Goal: Use online tool/utility: Utilize a website feature to perform a specific function

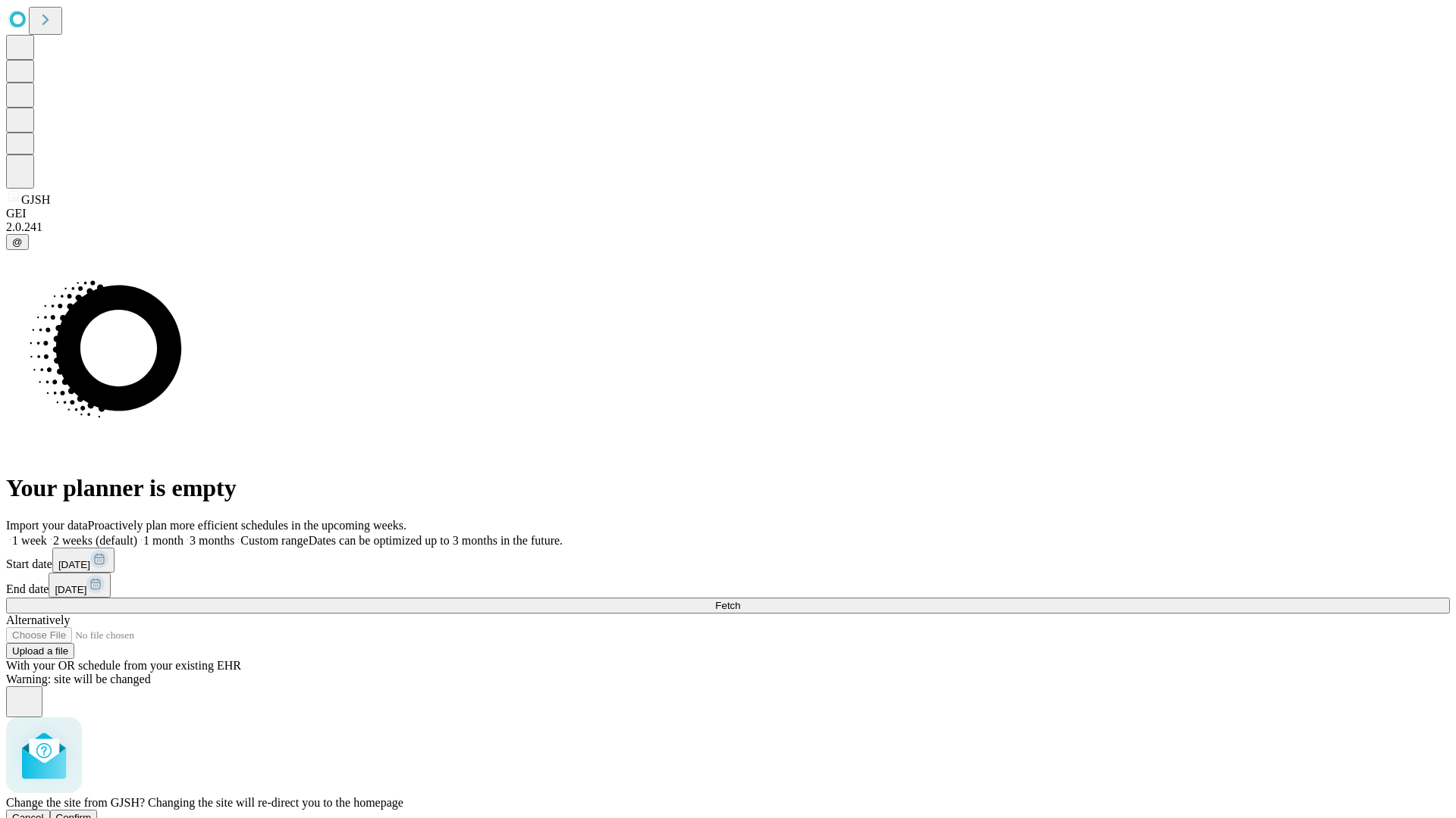
click at [92, 813] on span "Confirm" at bounding box center [74, 818] width 35 height 12
click at [137, 534] on label "2 weeks (default)" at bounding box center [92, 541] width 90 height 13
click at [740, 600] on span "Fetch" at bounding box center [728, 605] width 25 height 12
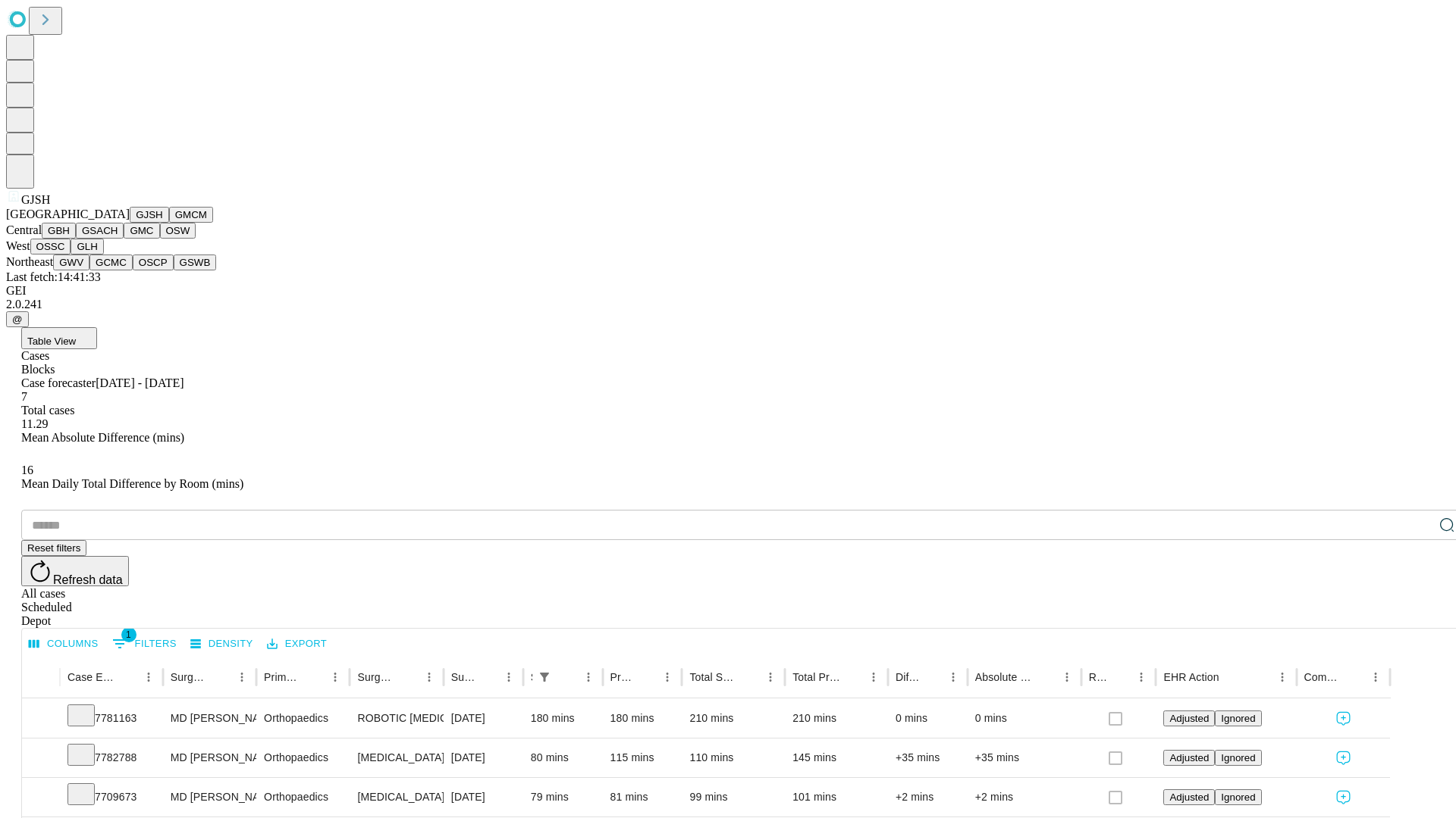
click at [169, 223] on button "GMCM" at bounding box center [191, 215] width 44 height 16
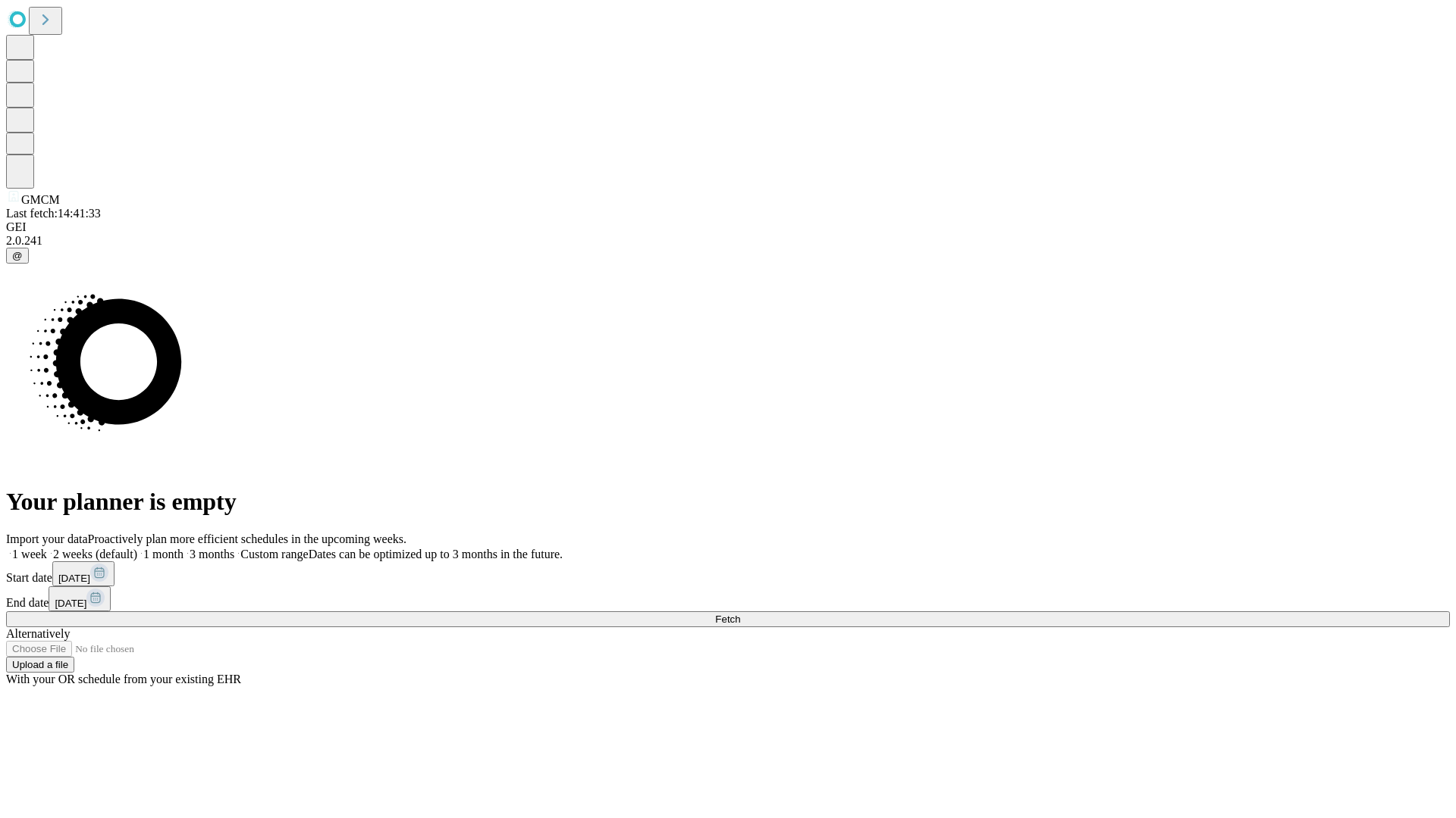
click at [740, 614] on span "Fetch" at bounding box center [728, 619] width 25 height 12
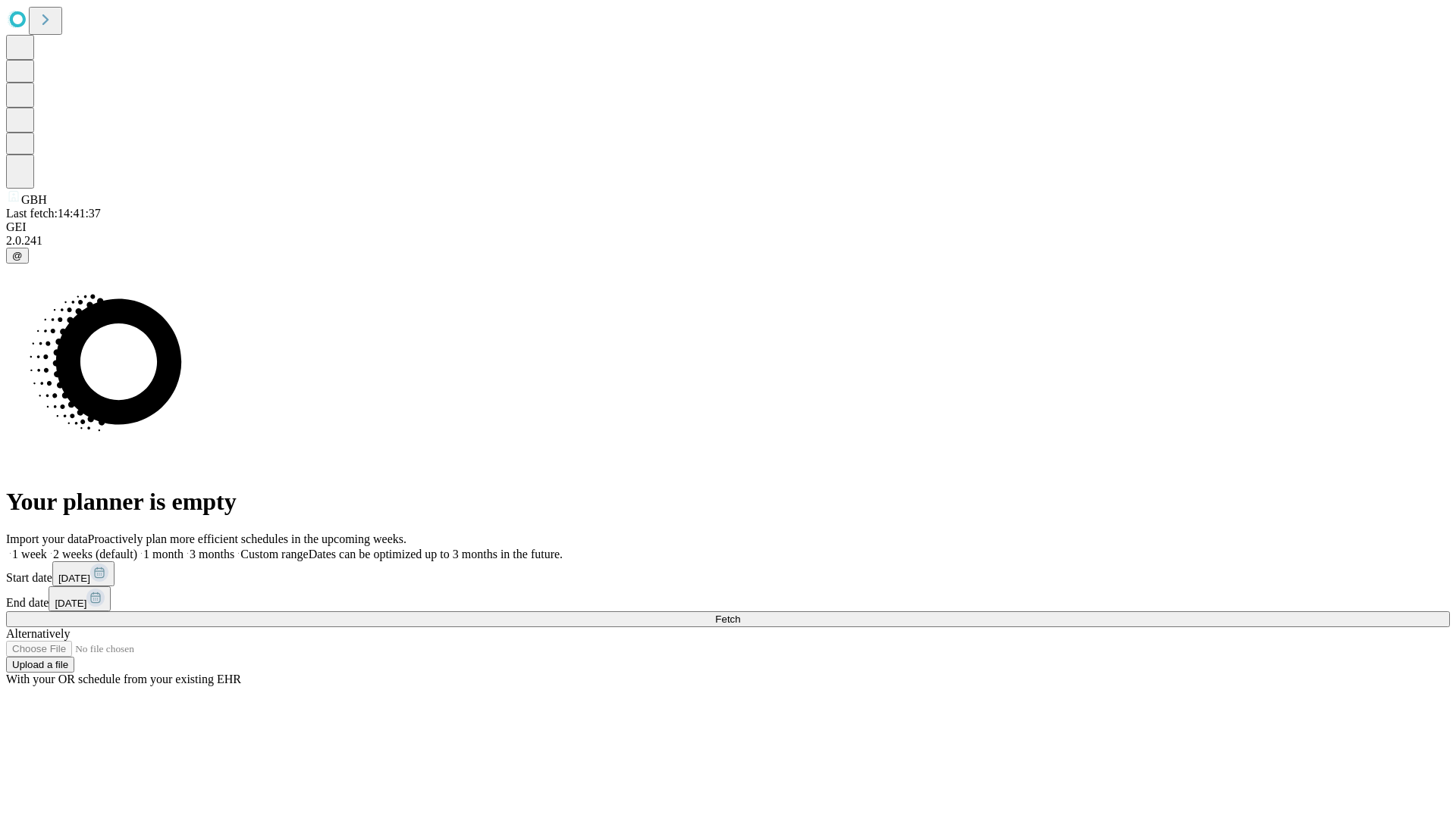
click at [137, 548] on label "2 weeks (default)" at bounding box center [92, 554] width 90 height 13
click at [740, 614] on span "Fetch" at bounding box center [728, 619] width 25 height 12
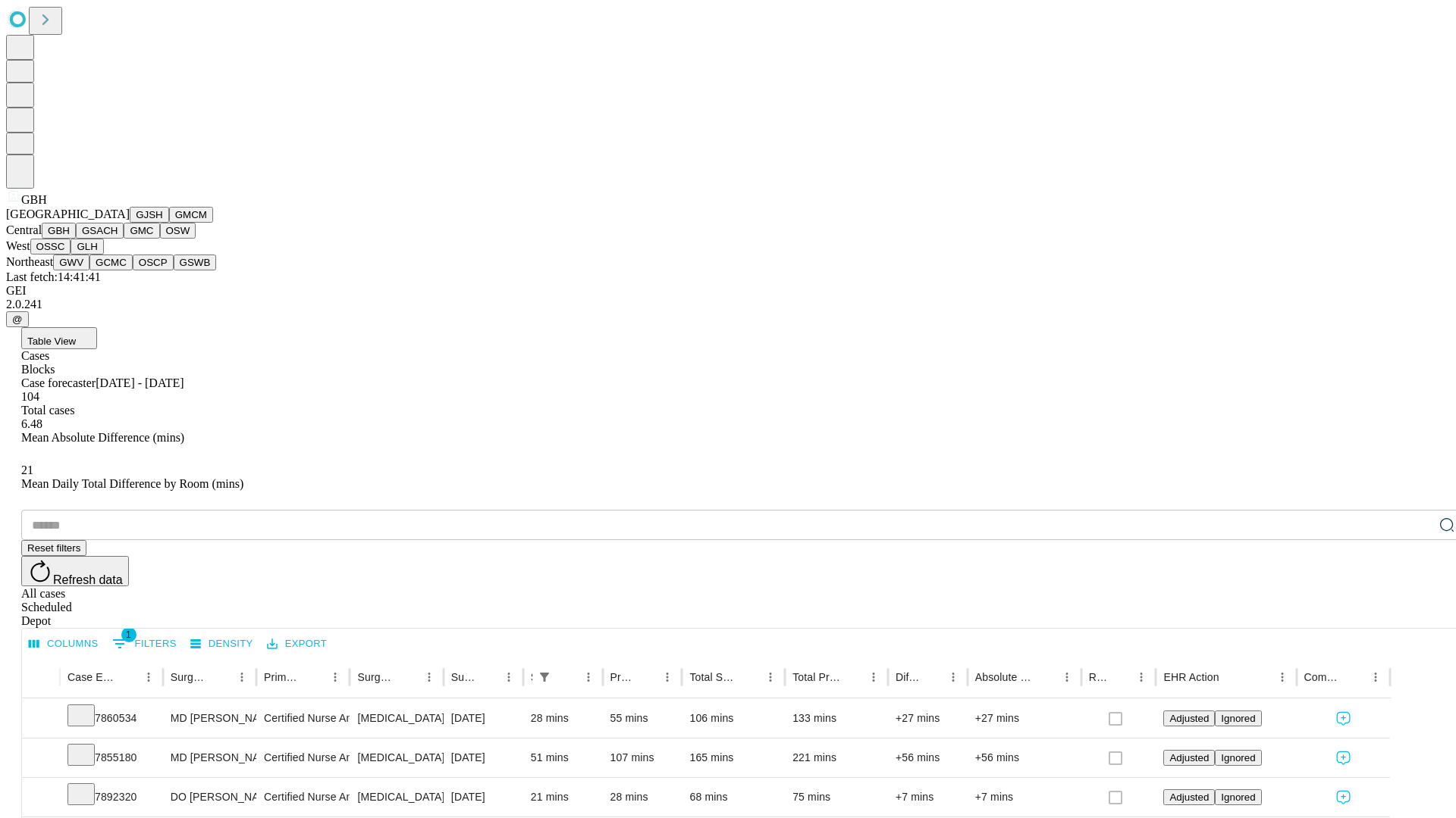
click at [117, 239] on button "GSACH" at bounding box center [99, 231] width 48 height 16
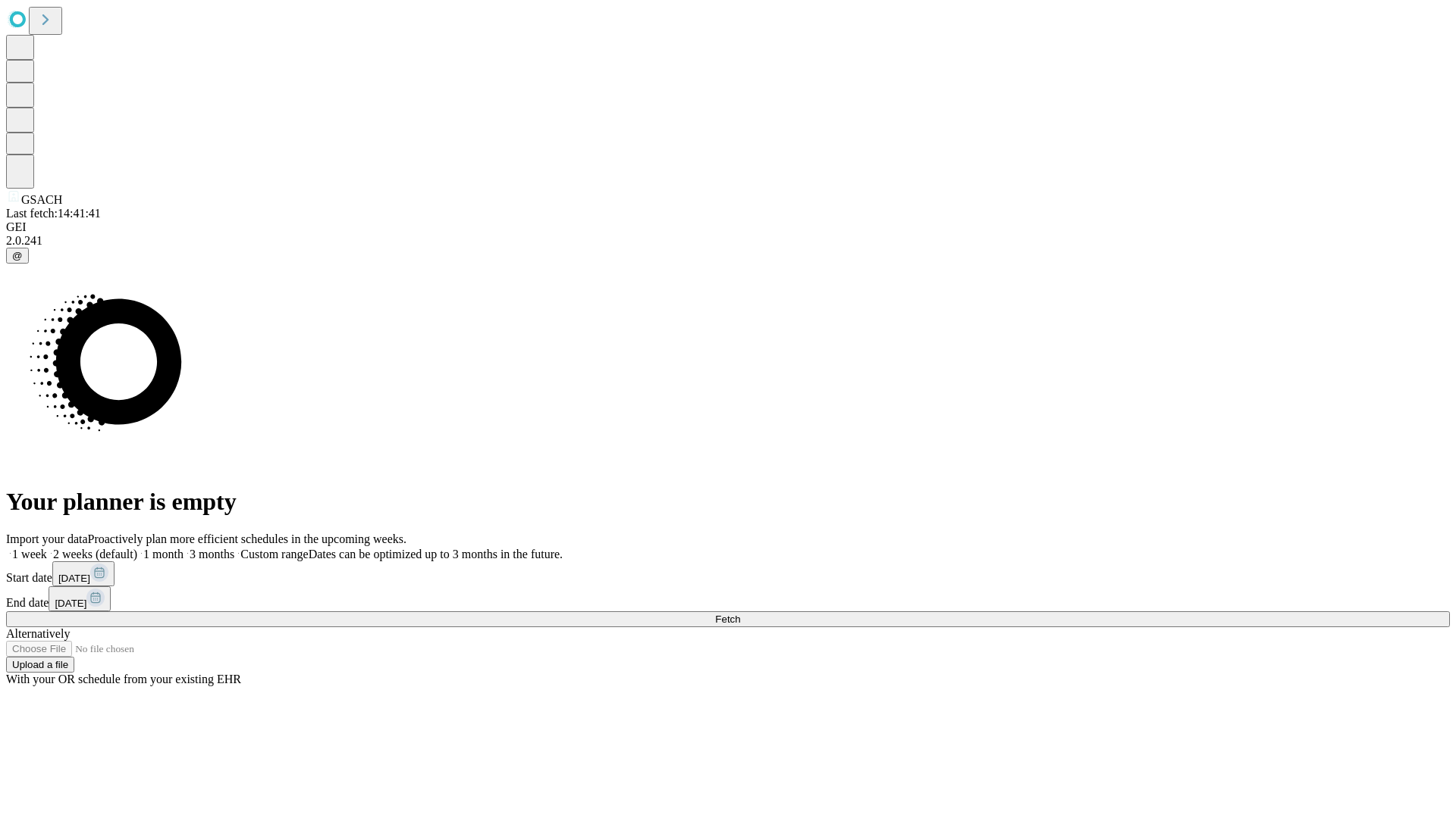
click at [137, 548] on label "2 weeks (default)" at bounding box center [92, 554] width 90 height 13
click at [740, 614] on span "Fetch" at bounding box center [728, 619] width 25 height 12
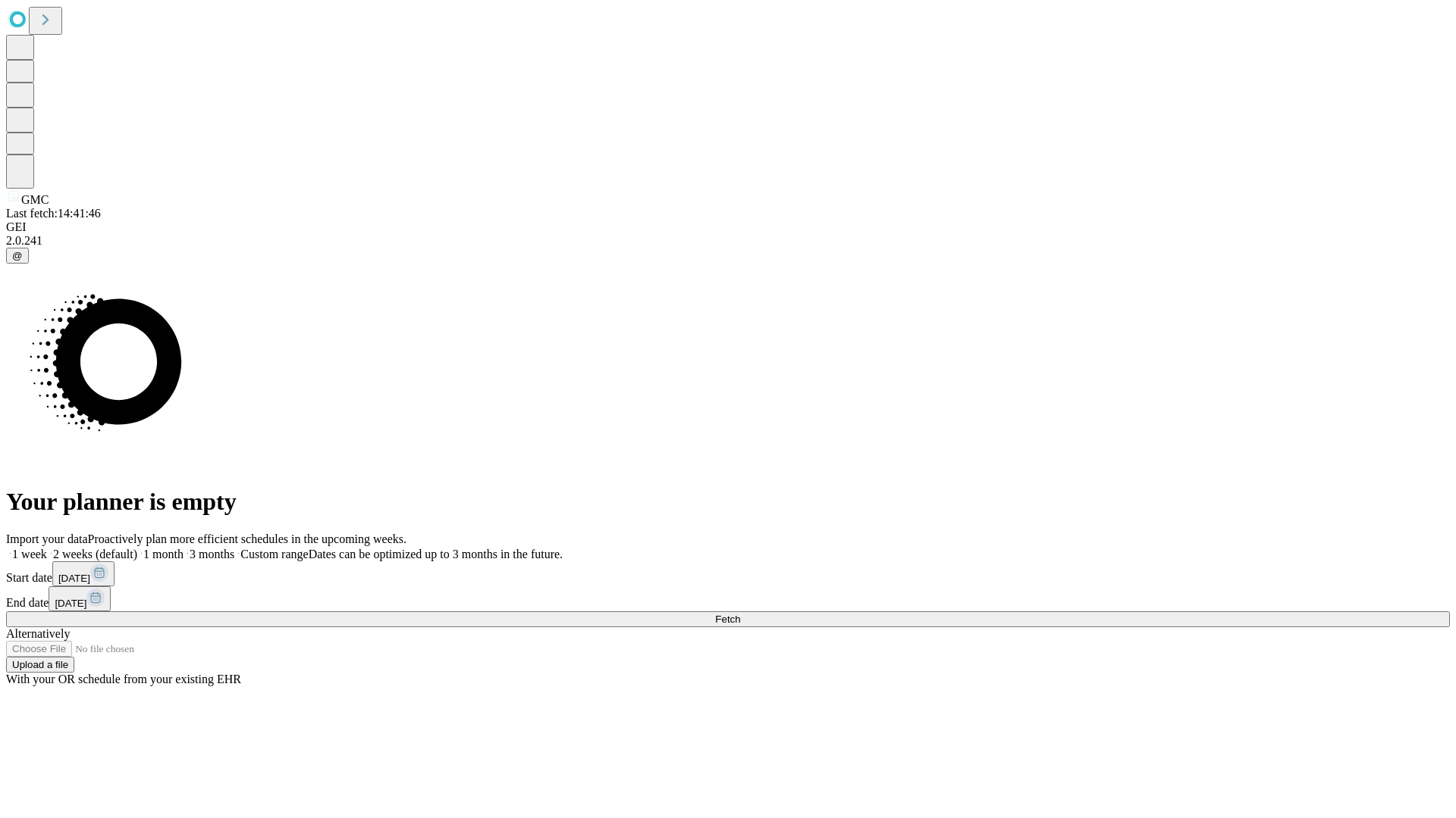
click at [137, 548] on label "2 weeks (default)" at bounding box center [92, 554] width 90 height 13
click at [740, 614] on span "Fetch" at bounding box center [728, 619] width 25 height 12
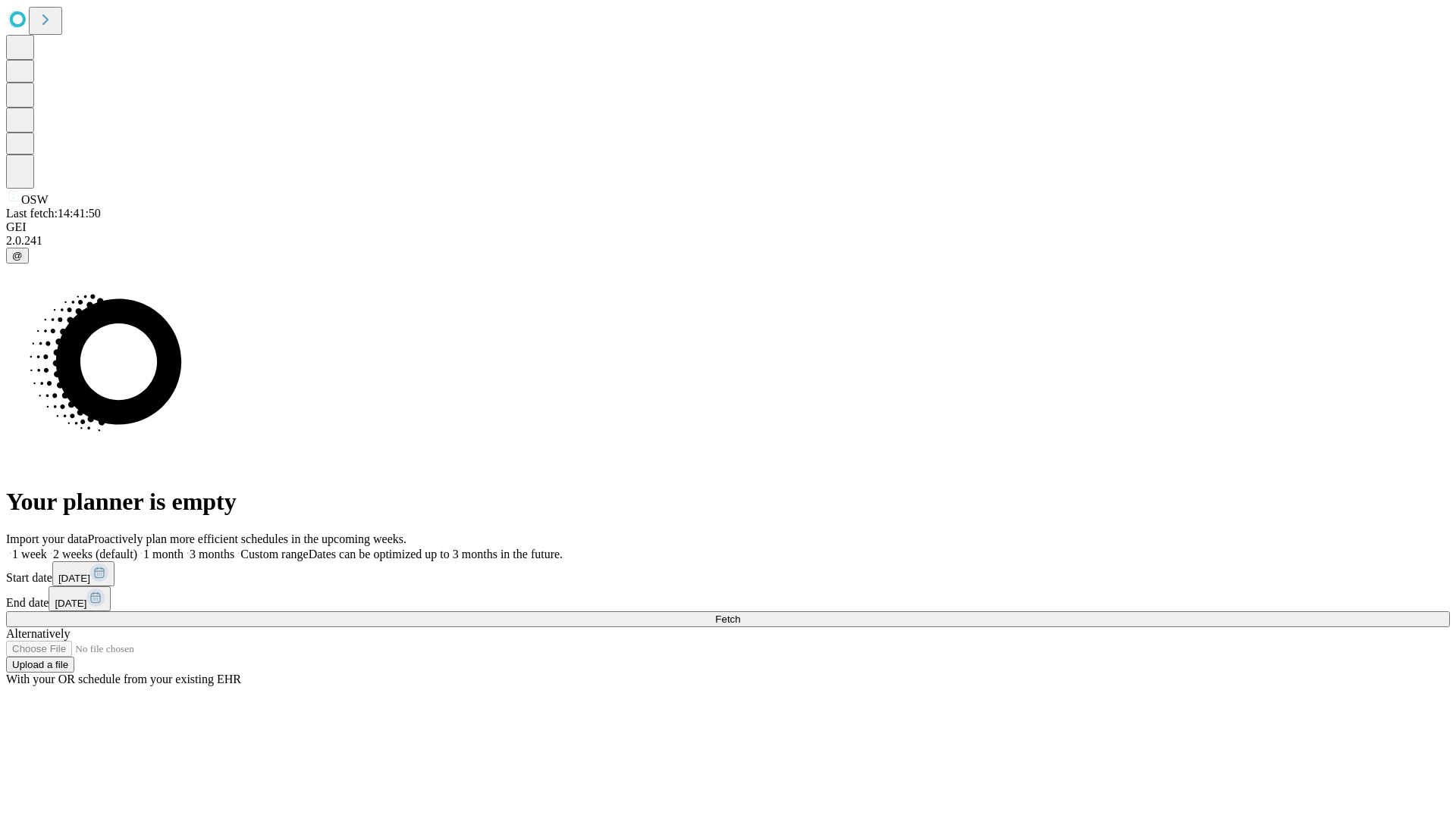
click at [137, 548] on label "2 weeks (default)" at bounding box center [92, 554] width 90 height 13
click at [740, 614] on span "Fetch" at bounding box center [728, 619] width 25 height 12
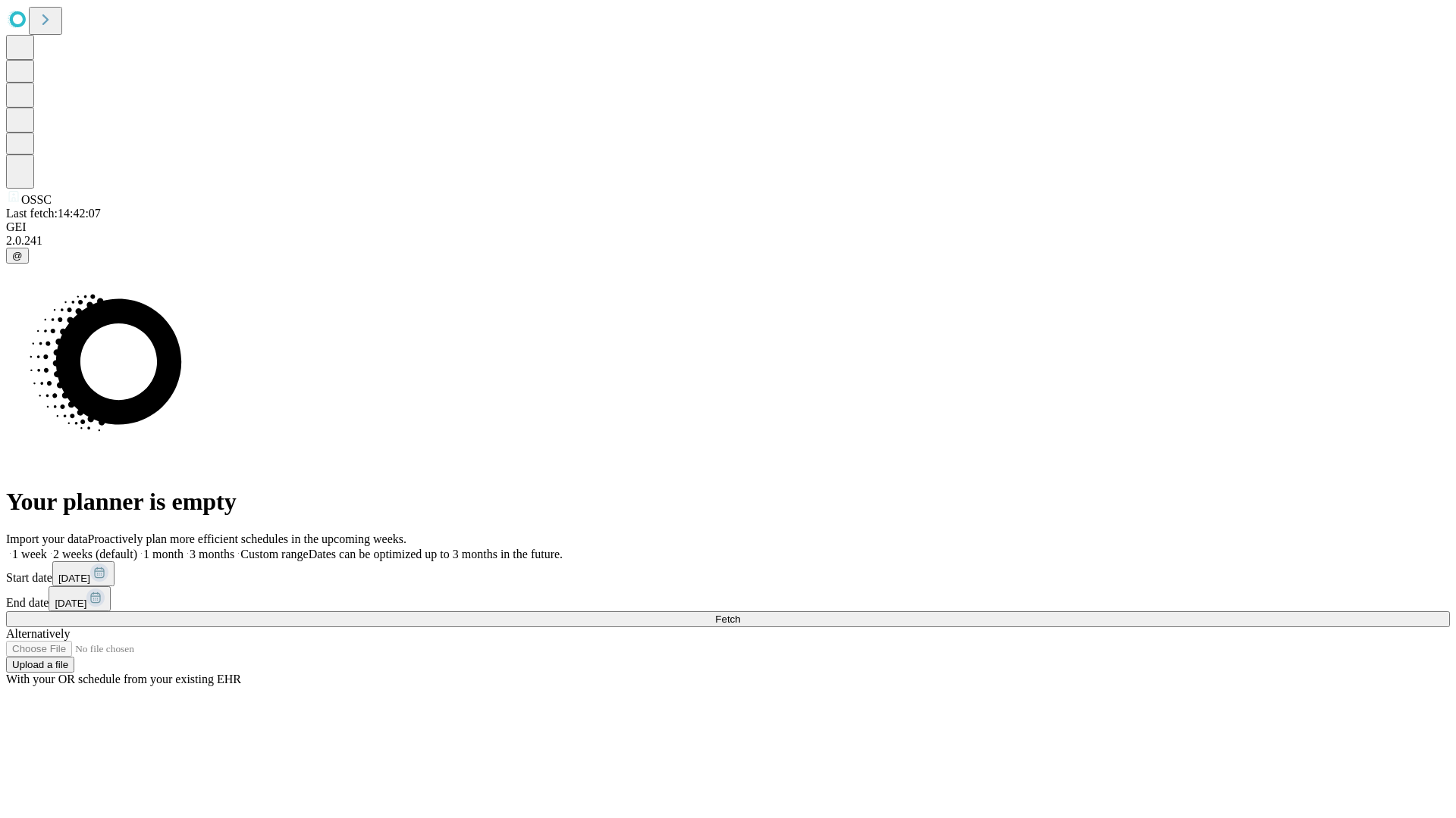
click at [137, 548] on label "2 weeks (default)" at bounding box center [92, 554] width 90 height 13
click at [740, 614] on span "Fetch" at bounding box center [728, 619] width 25 height 12
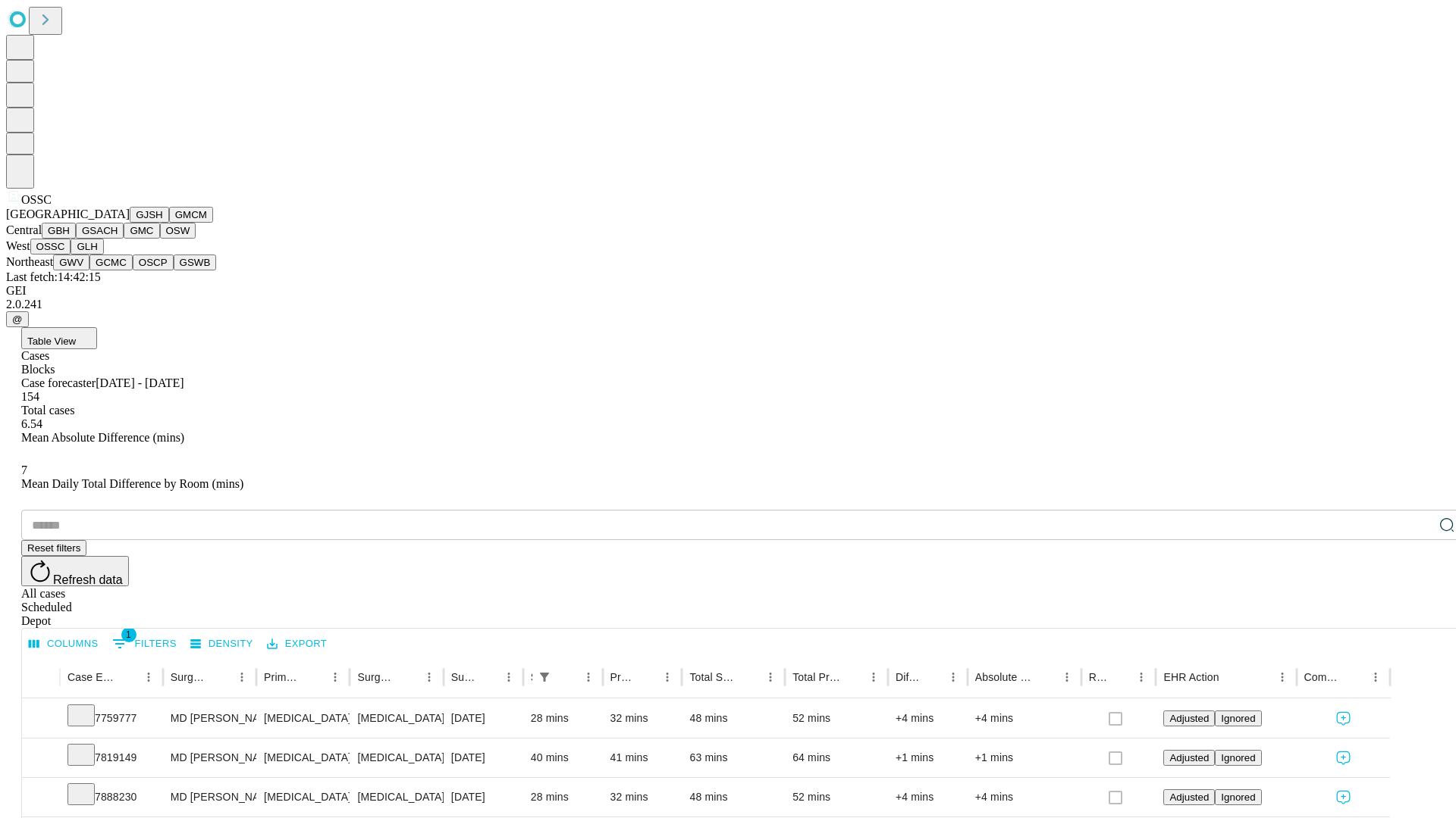
click at [103, 254] on button "GLH" at bounding box center [87, 247] width 33 height 16
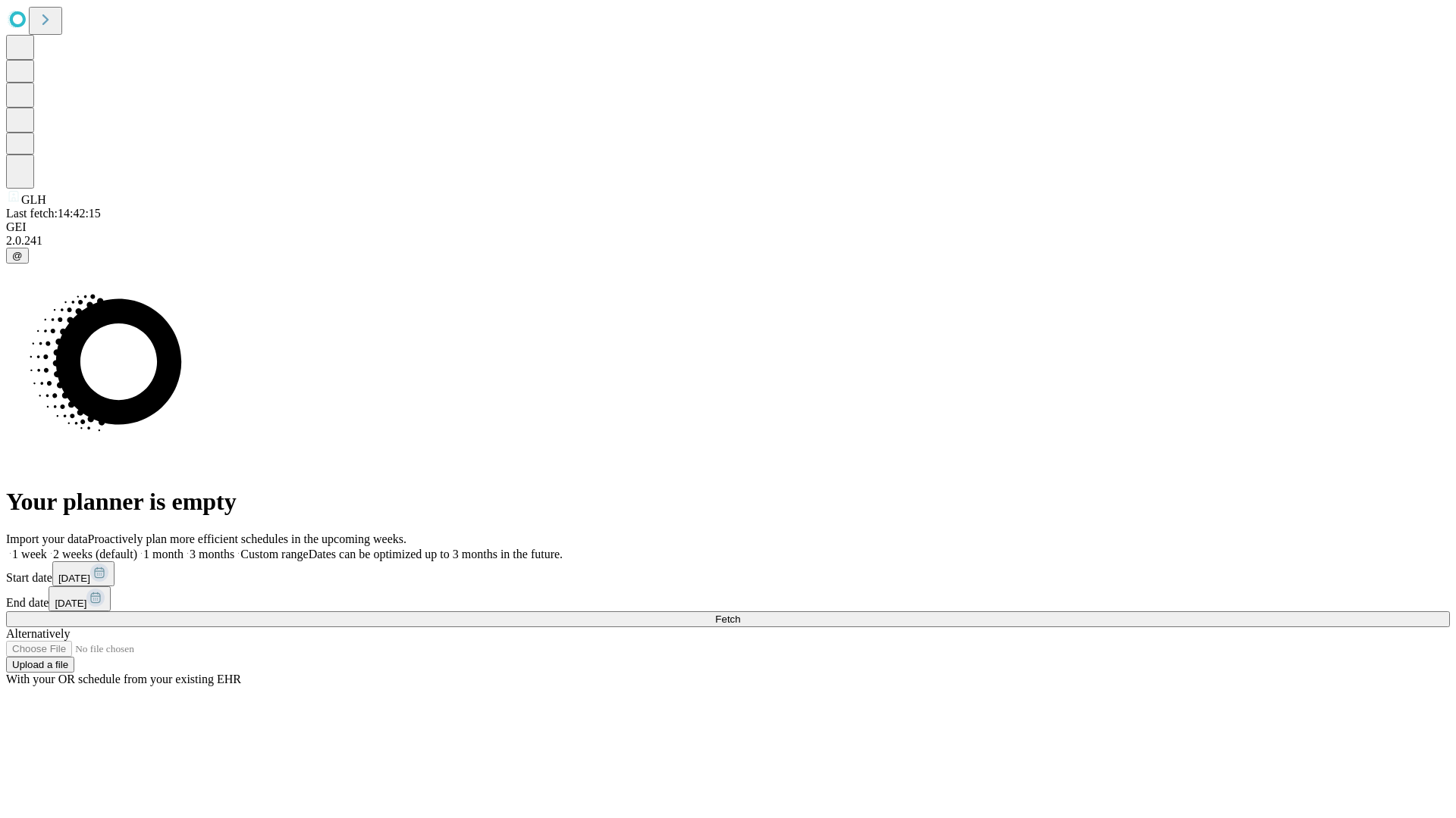
click at [137, 548] on label "2 weeks (default)" at bounding box center [92, 554] width 90 height 13
click at [740, 614] on span "Fetch" at bounding box center [728, 619] width 25 height 12
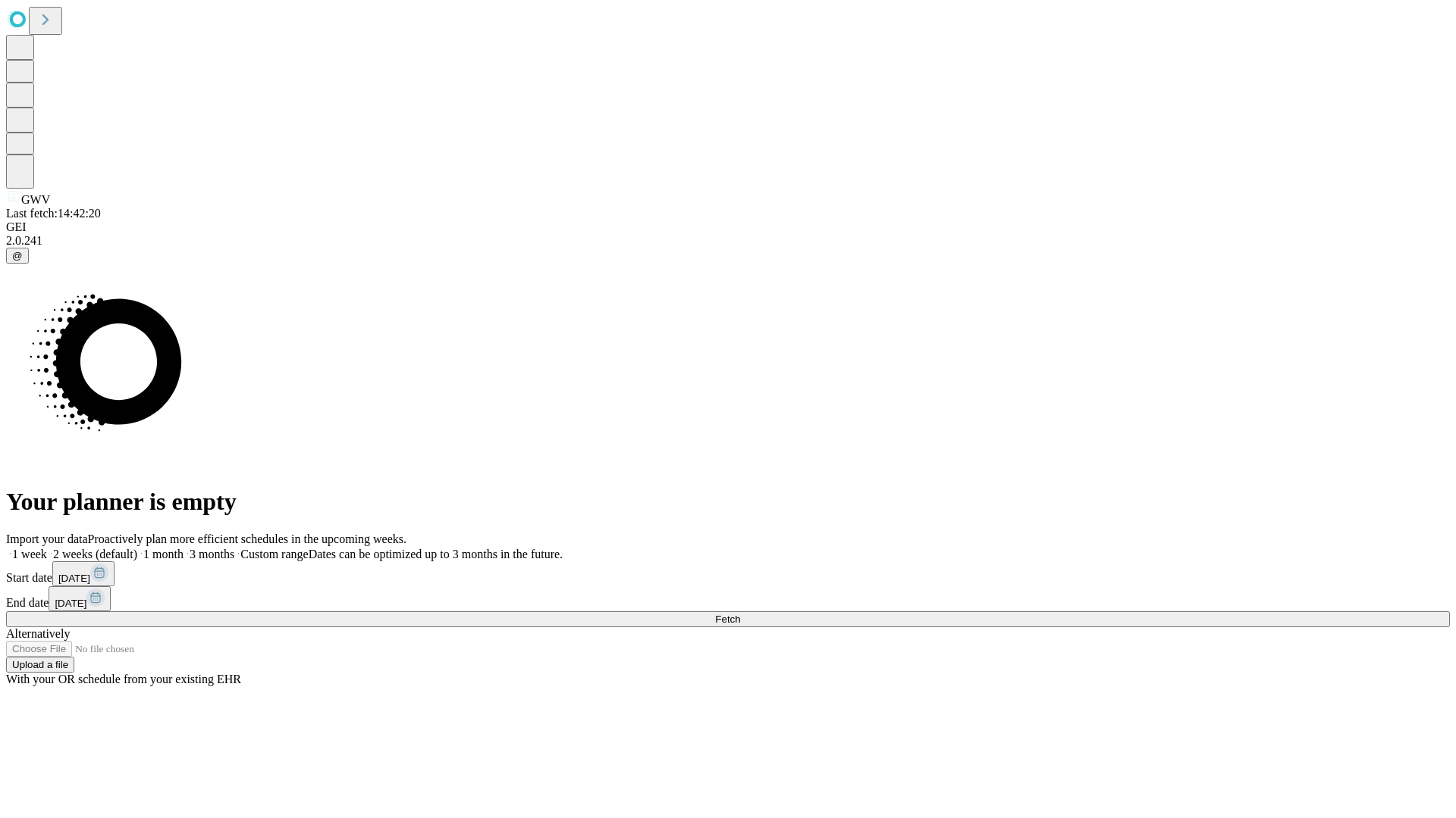
click at [137, 548] on label "2 weeks (default)" at bounding box center [92, 554] width 90 height 13
click at [740, 614] on span "Fetch" at bounding box center [728, 619] width 25 height 12
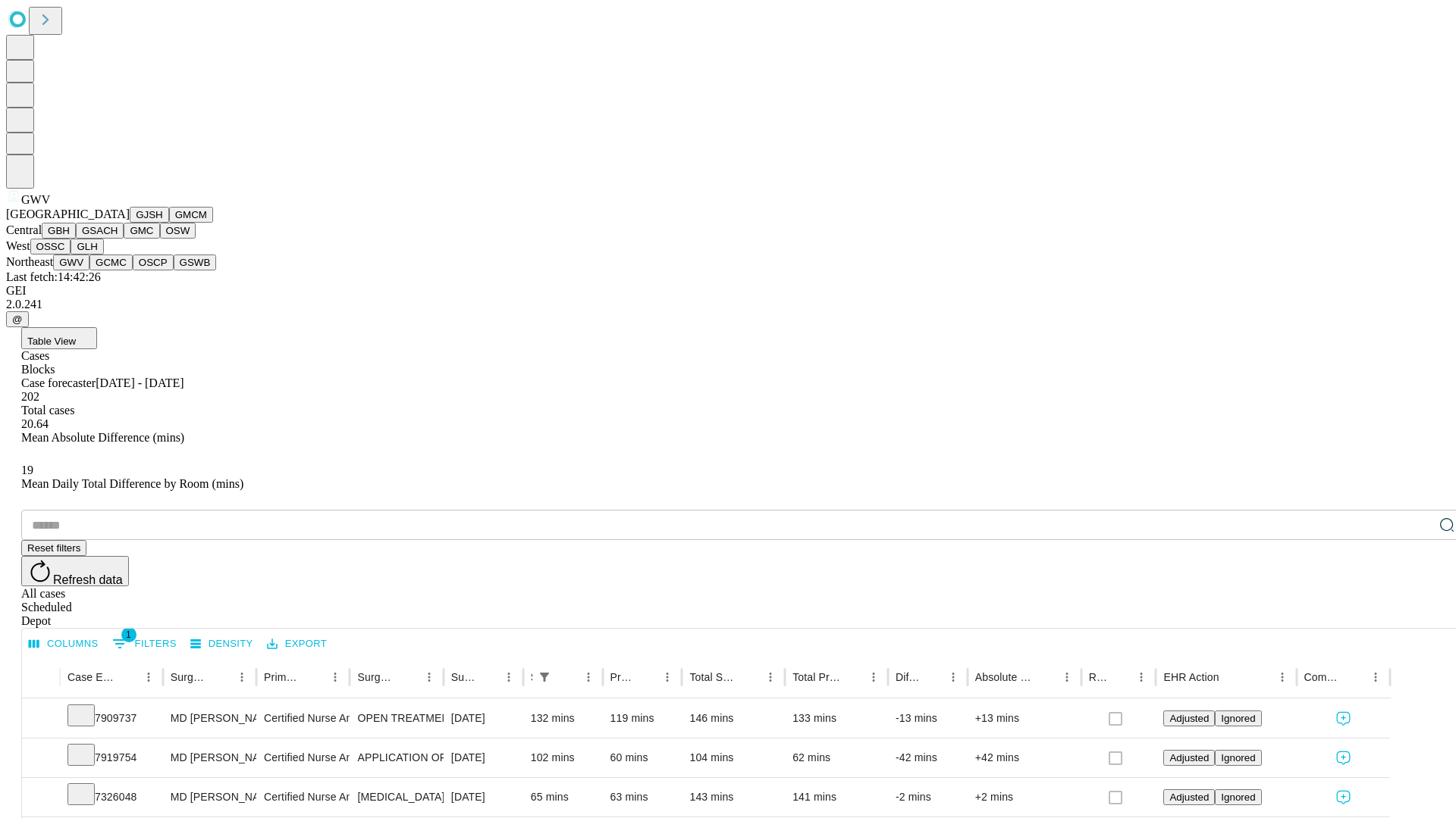
click at [117, 271] on button "GCMC" at bounding box center [111, 263] width 44 height 16
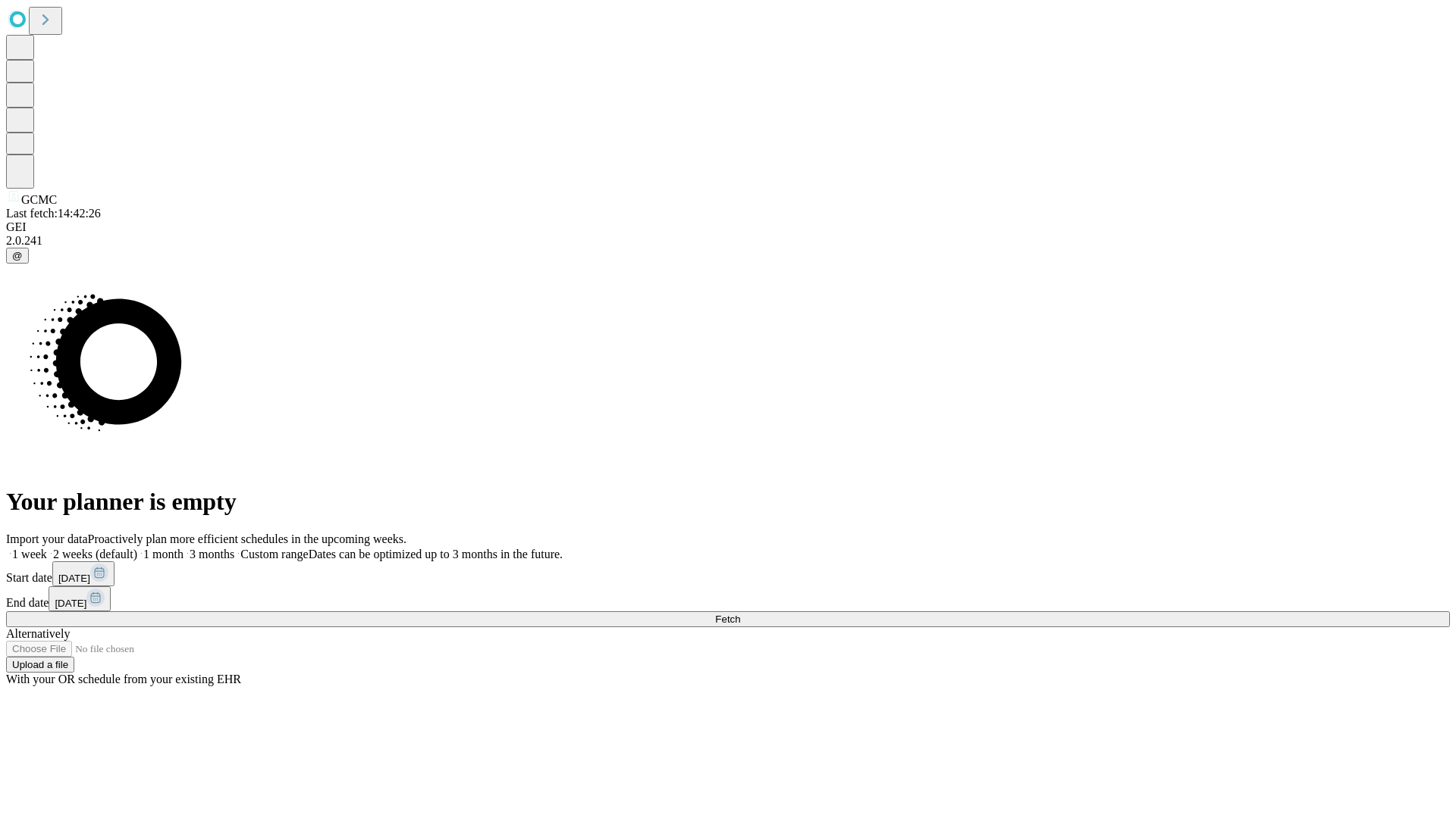
click at [137, 548] on label "2 weeks (default)" at bounding box center [92, 554] width 90 height 13
click at [740, 614] on span "Fetch" at bounding box center [728, 619] width 25 height 12
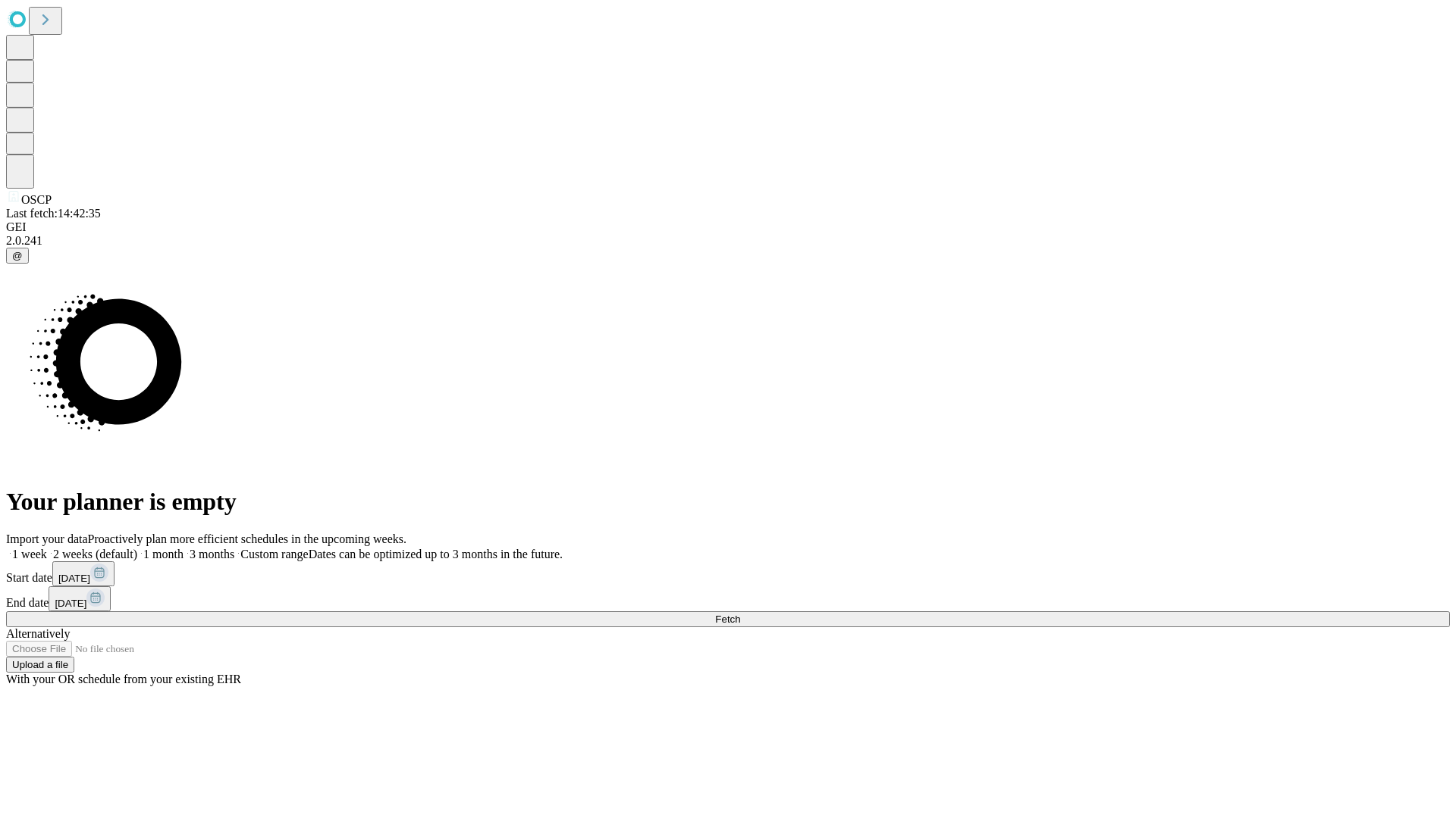
click at [740, 614] on span "Fetch" at bounding box center [728, 619] width 25 height 12
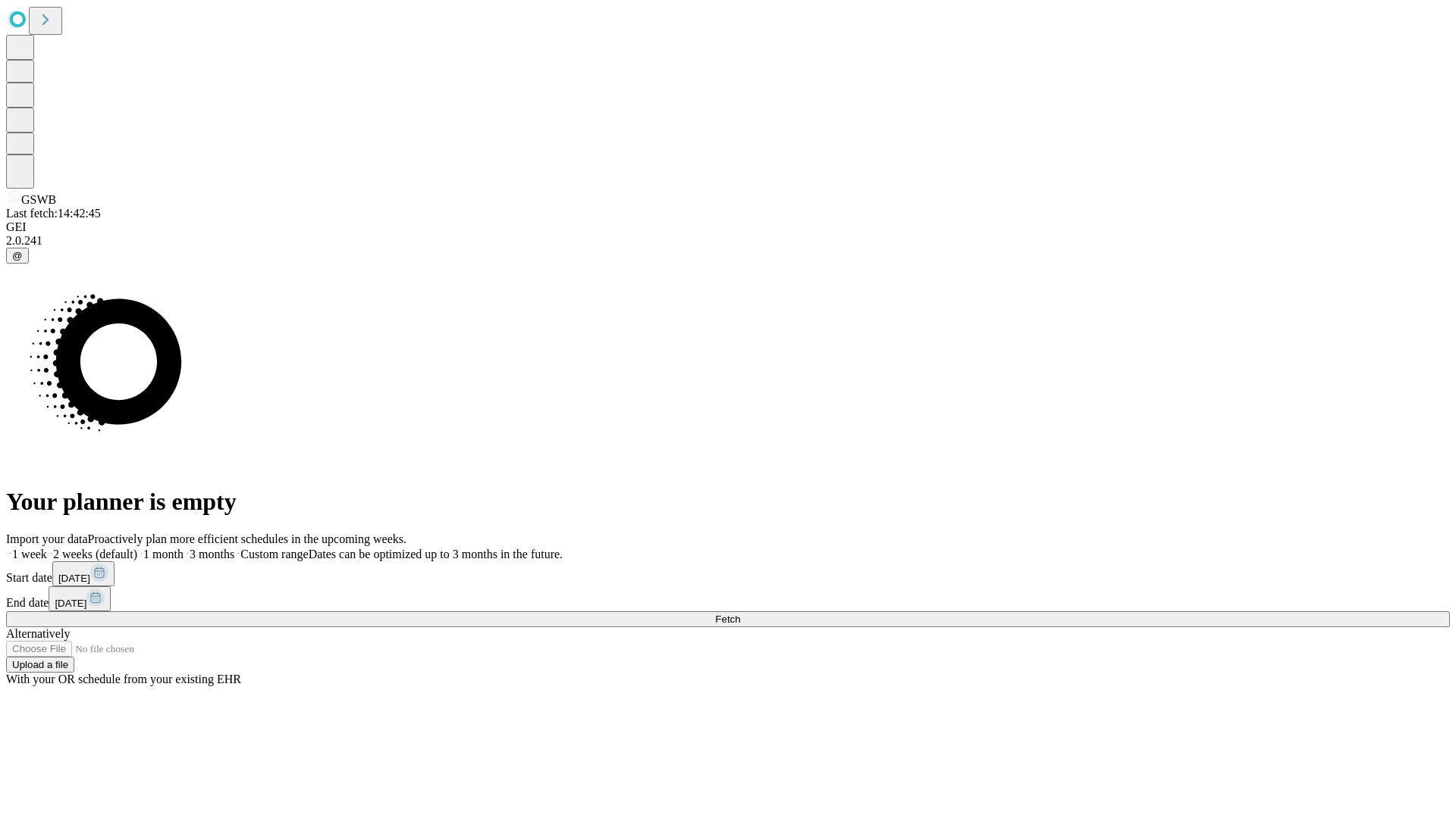
click at [137, 548] on label "2 weeks (default)" at bounding box center [92, 554] width 90 height 13
click at [740, 614] on span "Fetch" at bounding box center [728, 619] width 25 height 12
